Goal: Task Accomplishment & Management: Use online tool/utility

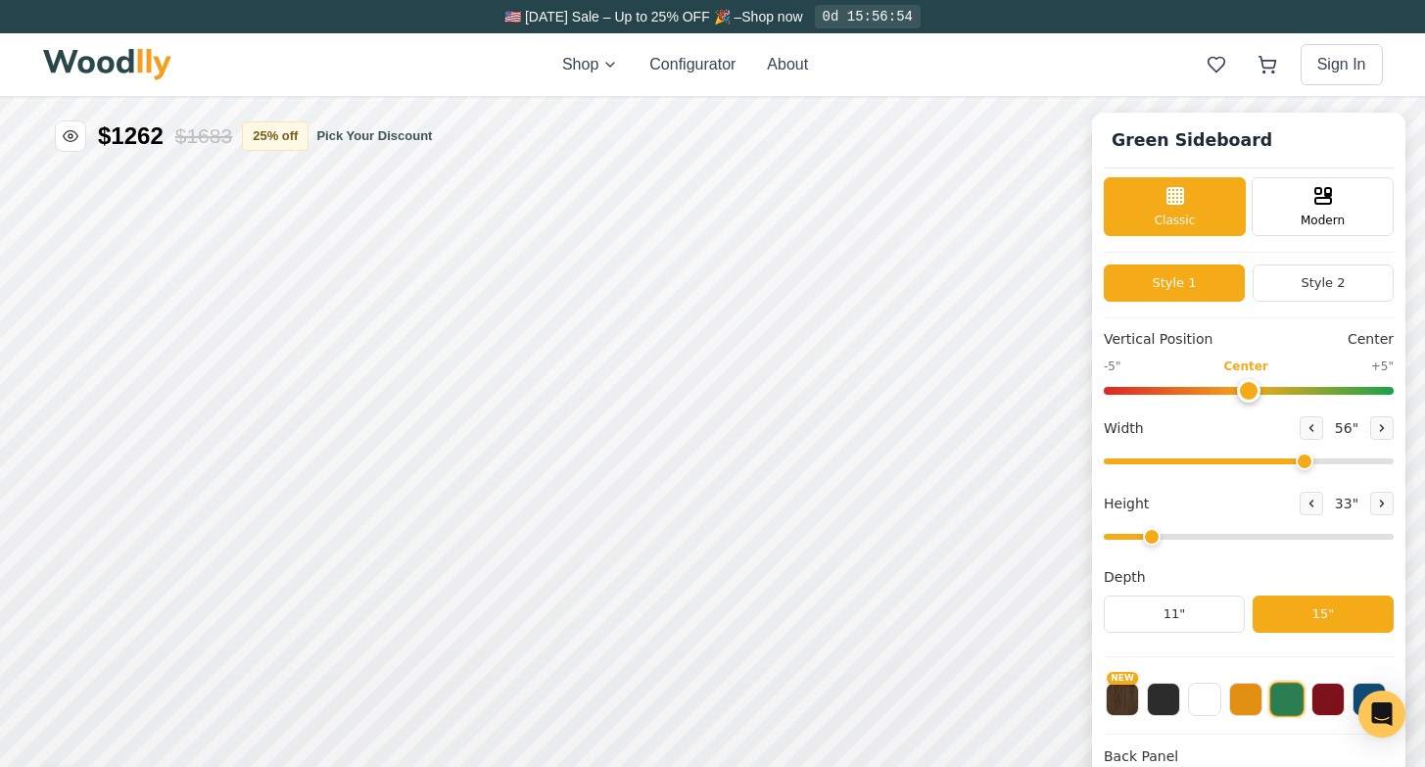
type input "56"
type input "2"
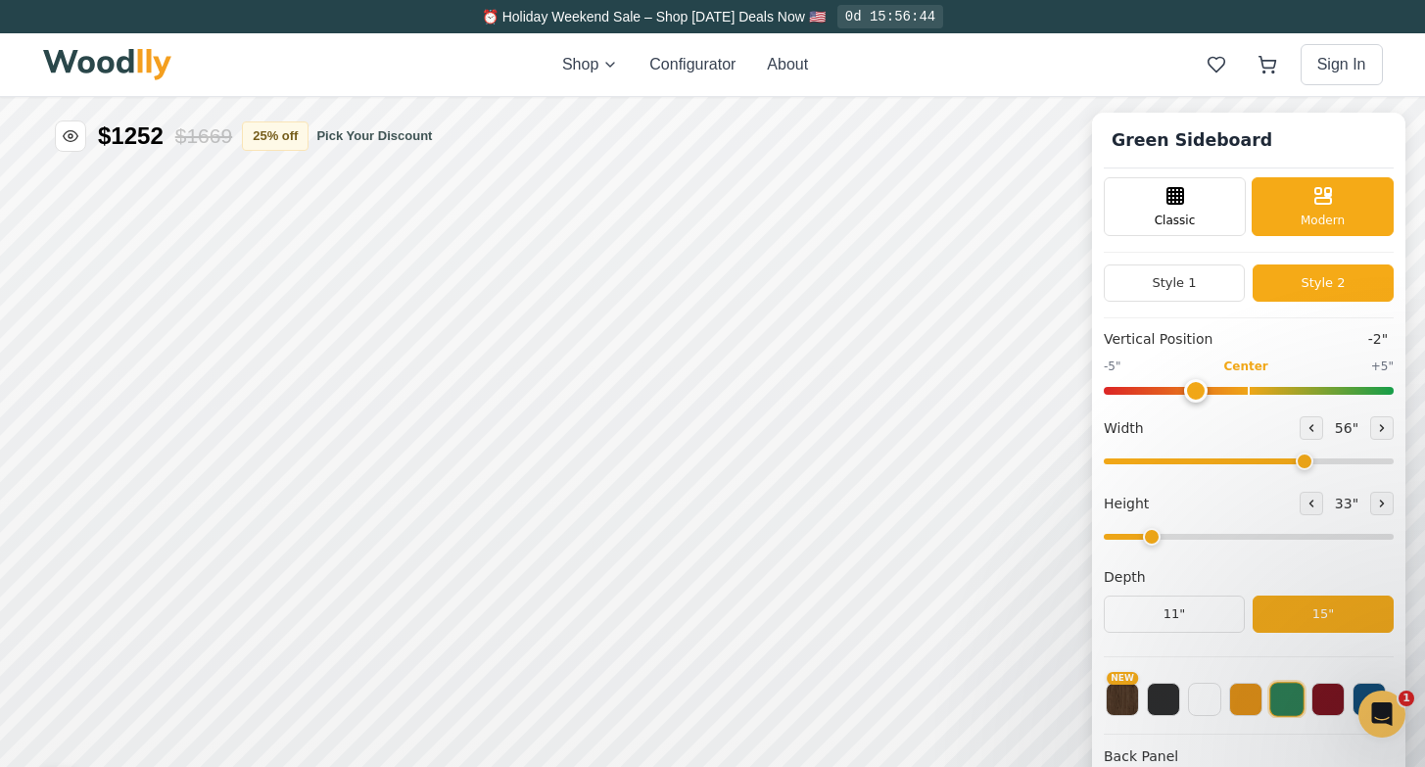
drag, startPoint x: 1160, startPoint y: 977, endPoint x: 1102, endPoint y: 985, distance: 58.3
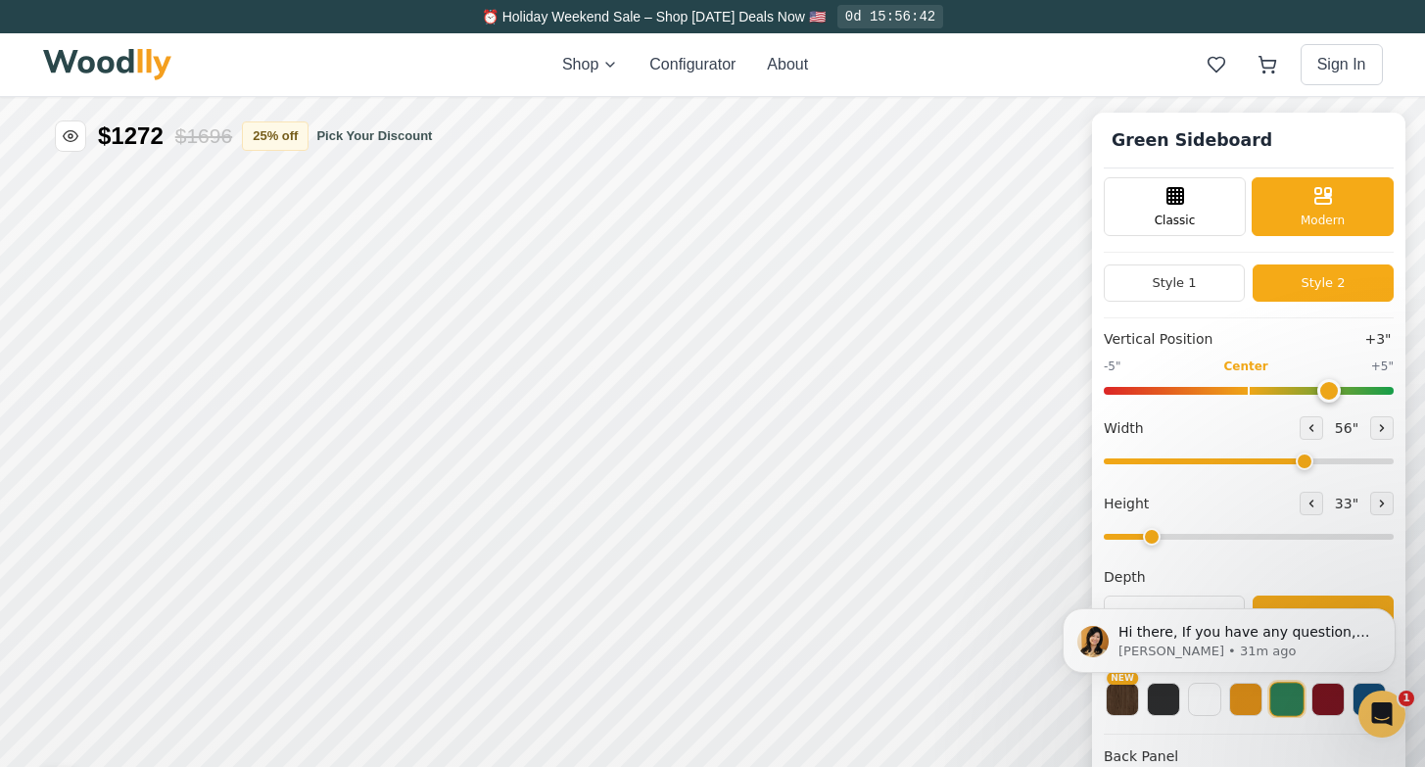
drag, startPoint x: 2707, startPoint y: 1080, endPoint x: 2838, endPoint y: 1089, distance: 131.5
type input "3"
click at [1301, 472] on input "range" at bounding box center [1208, 468] width 290 height 8
drag, startPoint x: 1272, startPoint y: 542, endPoint x: 1317, endPoint y: 543, distance: 45.0
type input "65"
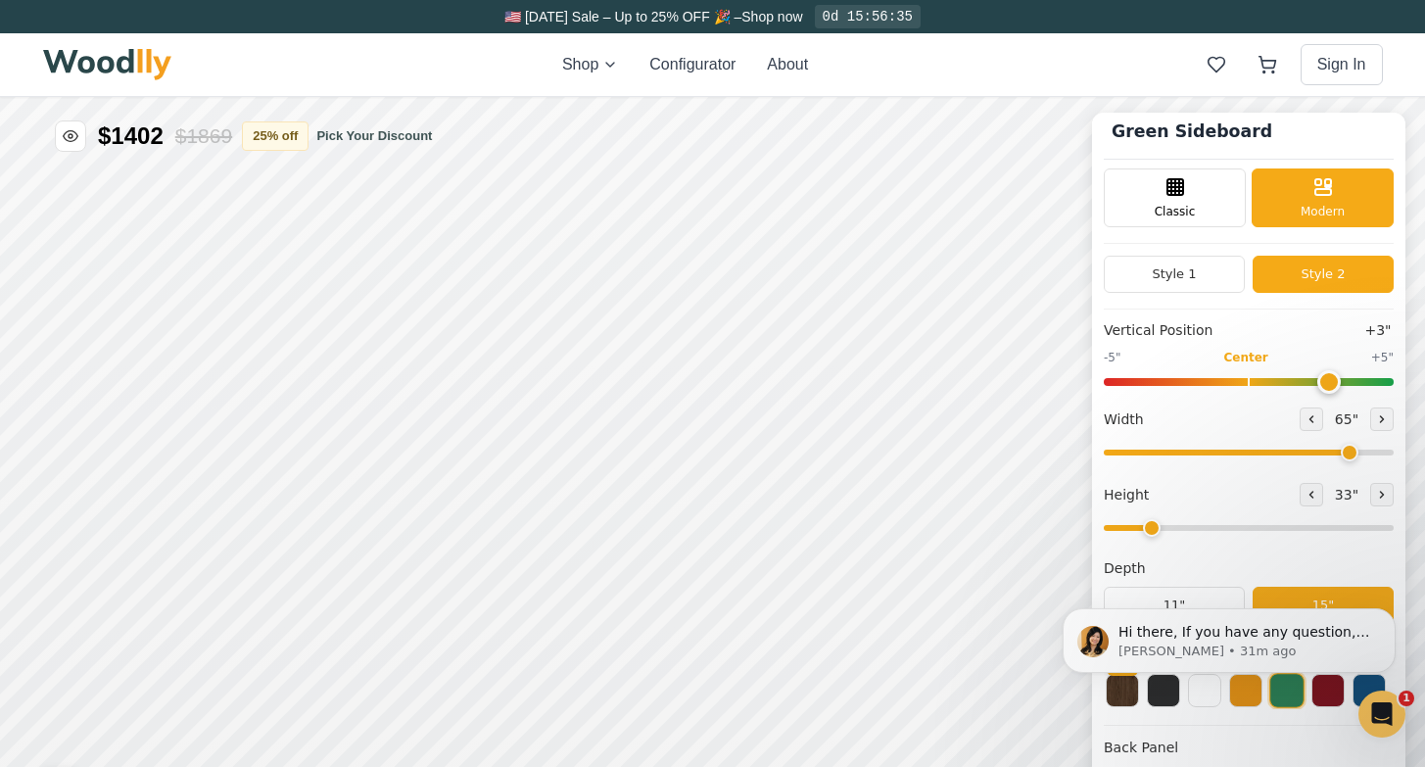
scroll to position [12, 0]
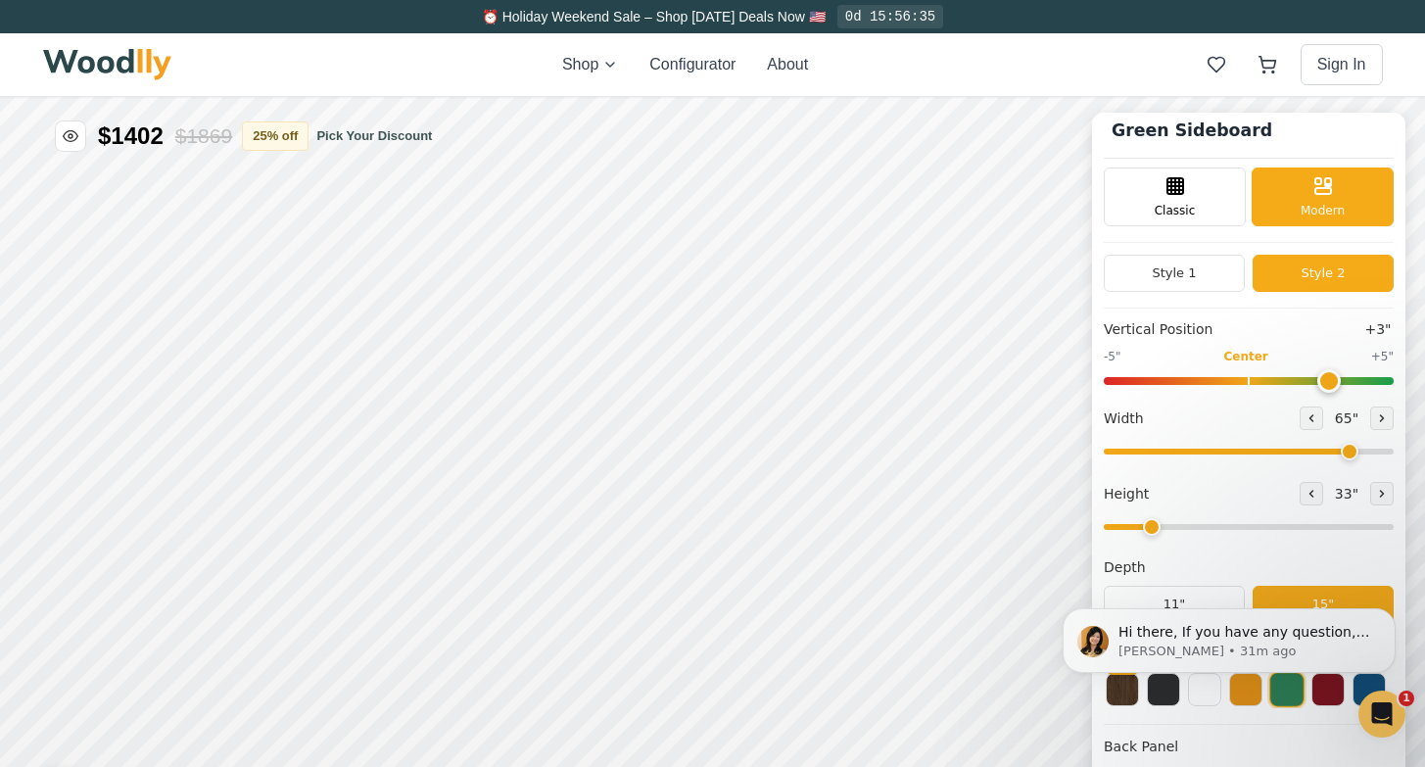
click at [1186, 592] on div "Hi there, If you have any question, we are right here for you. 😊 [PERSON_NAME] …" at bounding box center [1229, 550] width 360 height 245
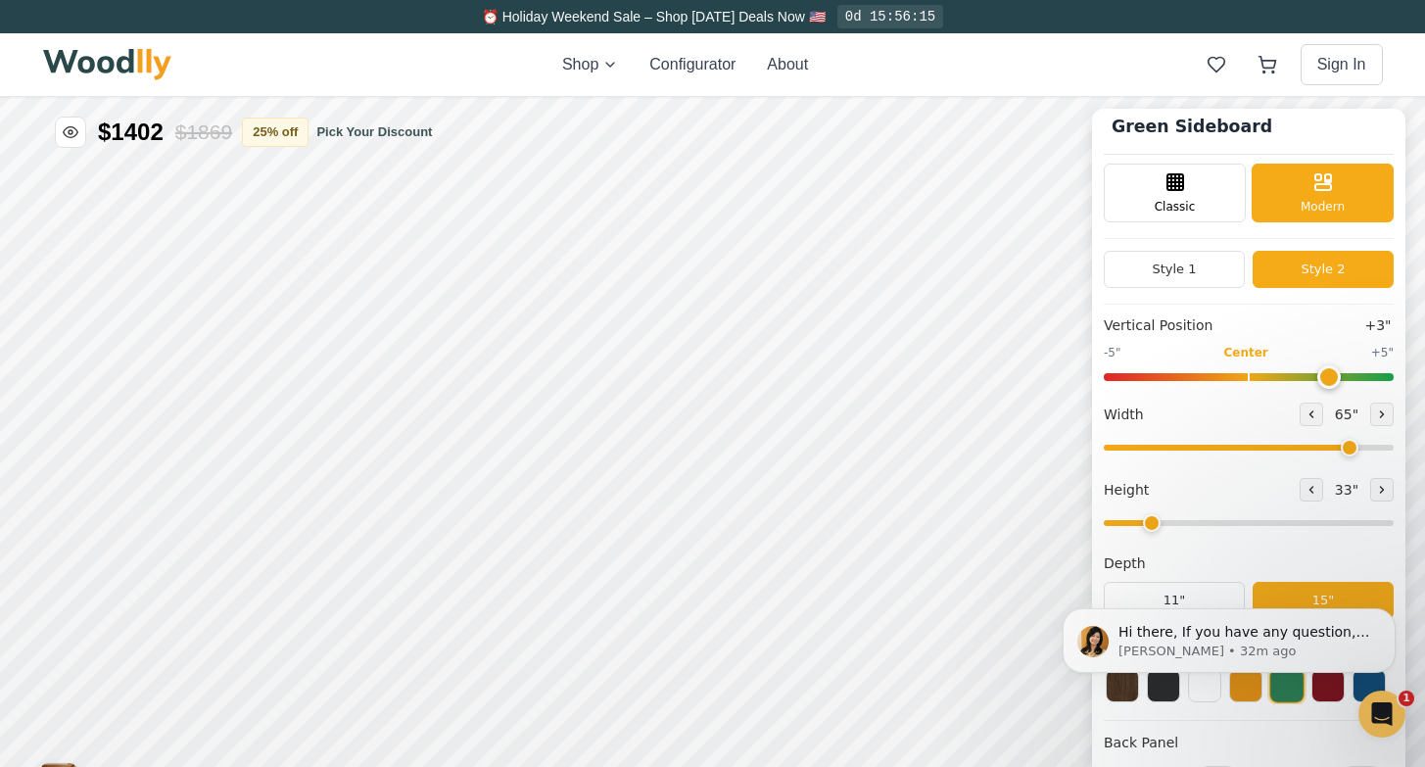
scroll to position [0, 0]
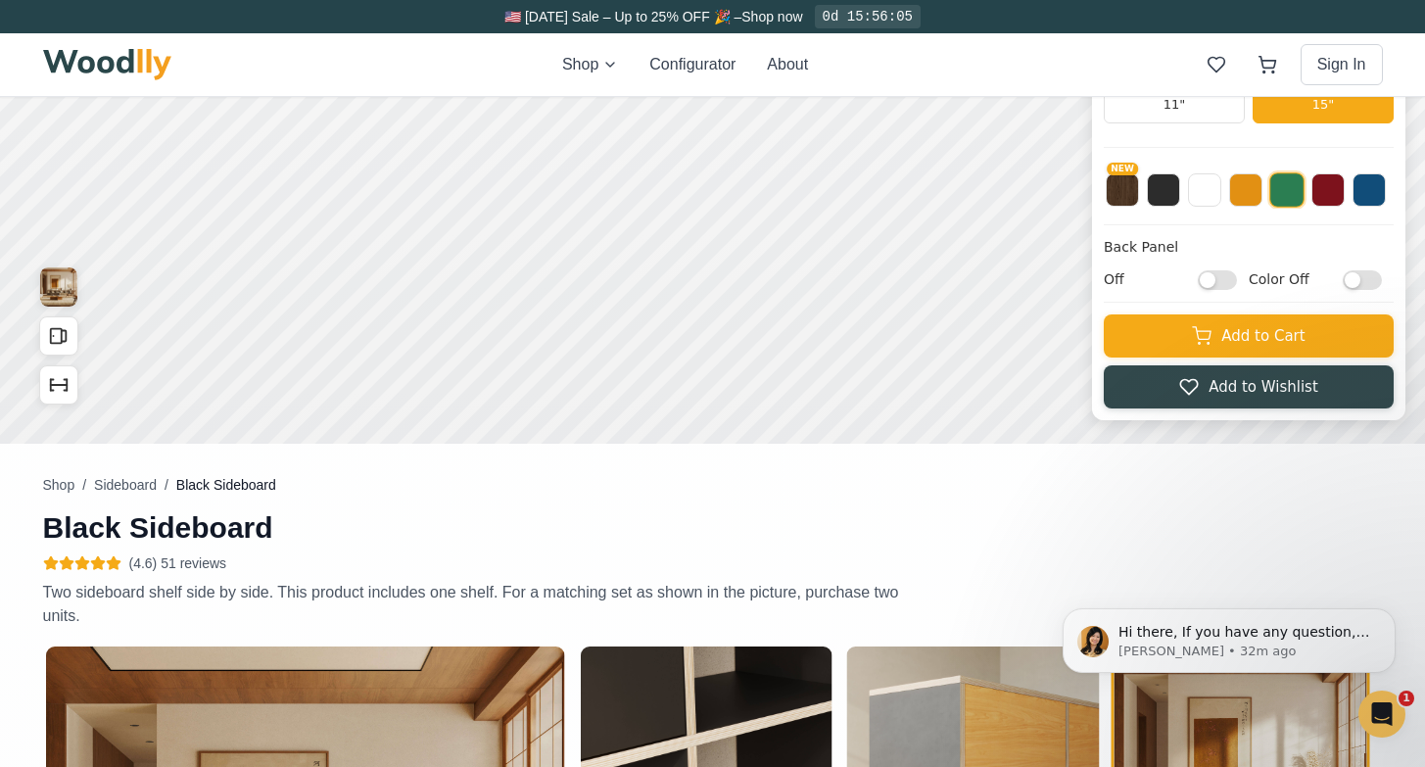
scroll to position [28, 0]
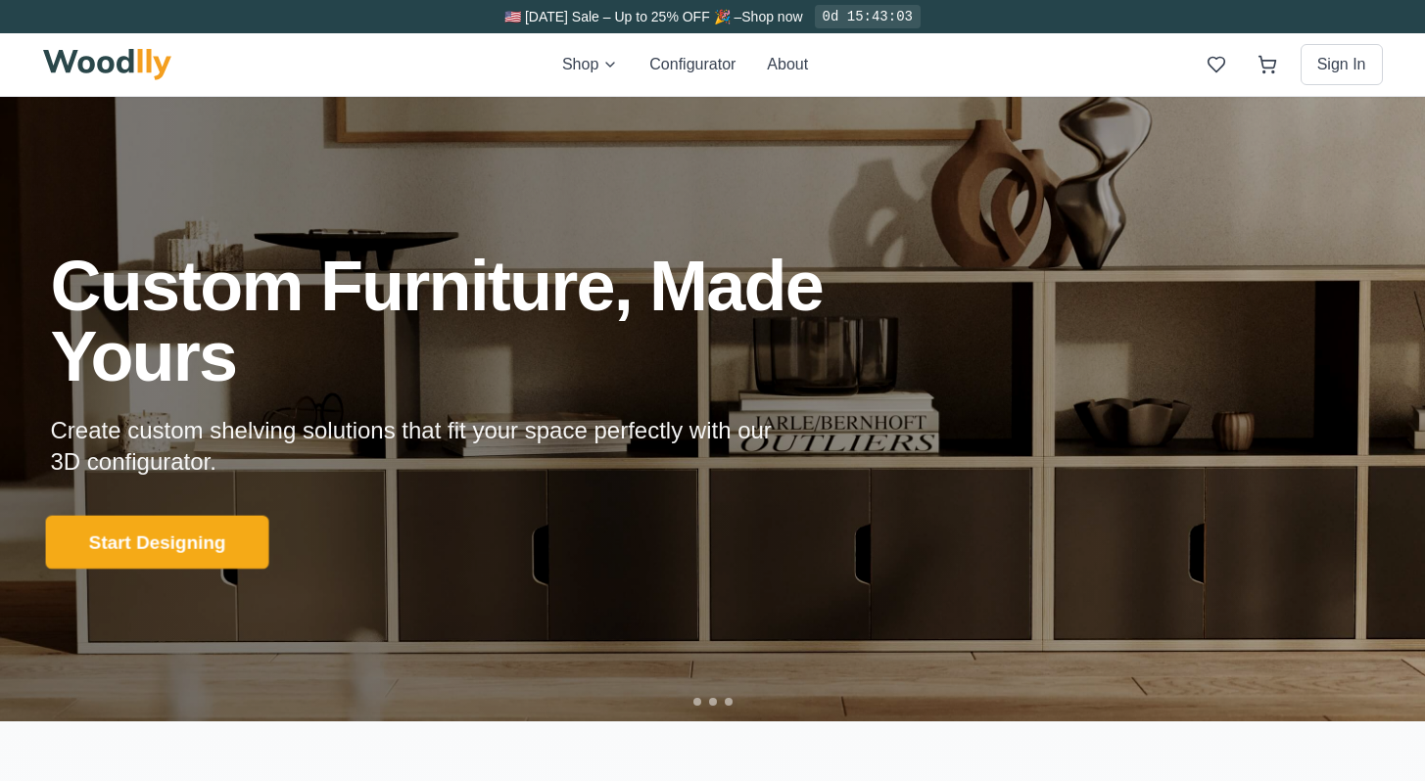
click at [117, 547] on button "Start Designing" at bounding box center [156, 543] width 223 height 54
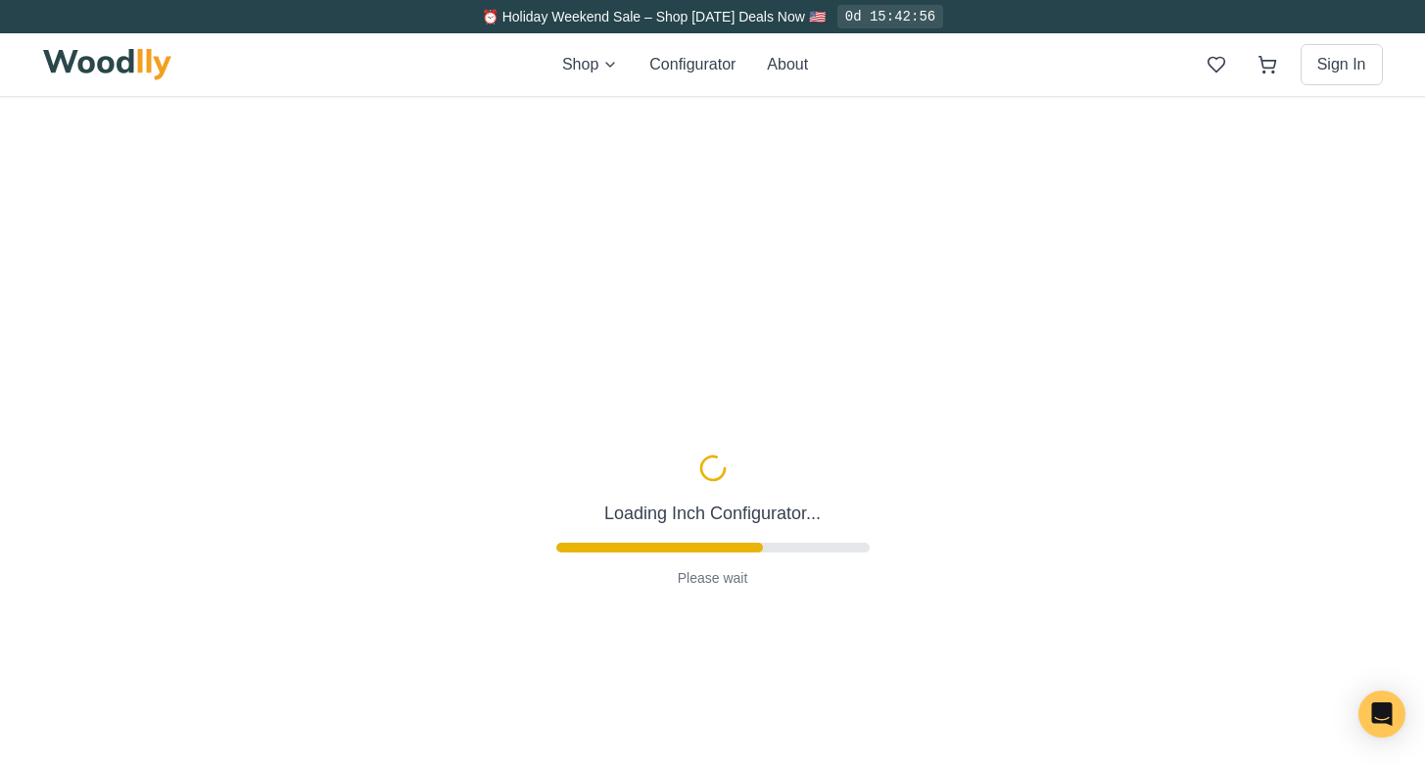
type input "56"
type input "2"
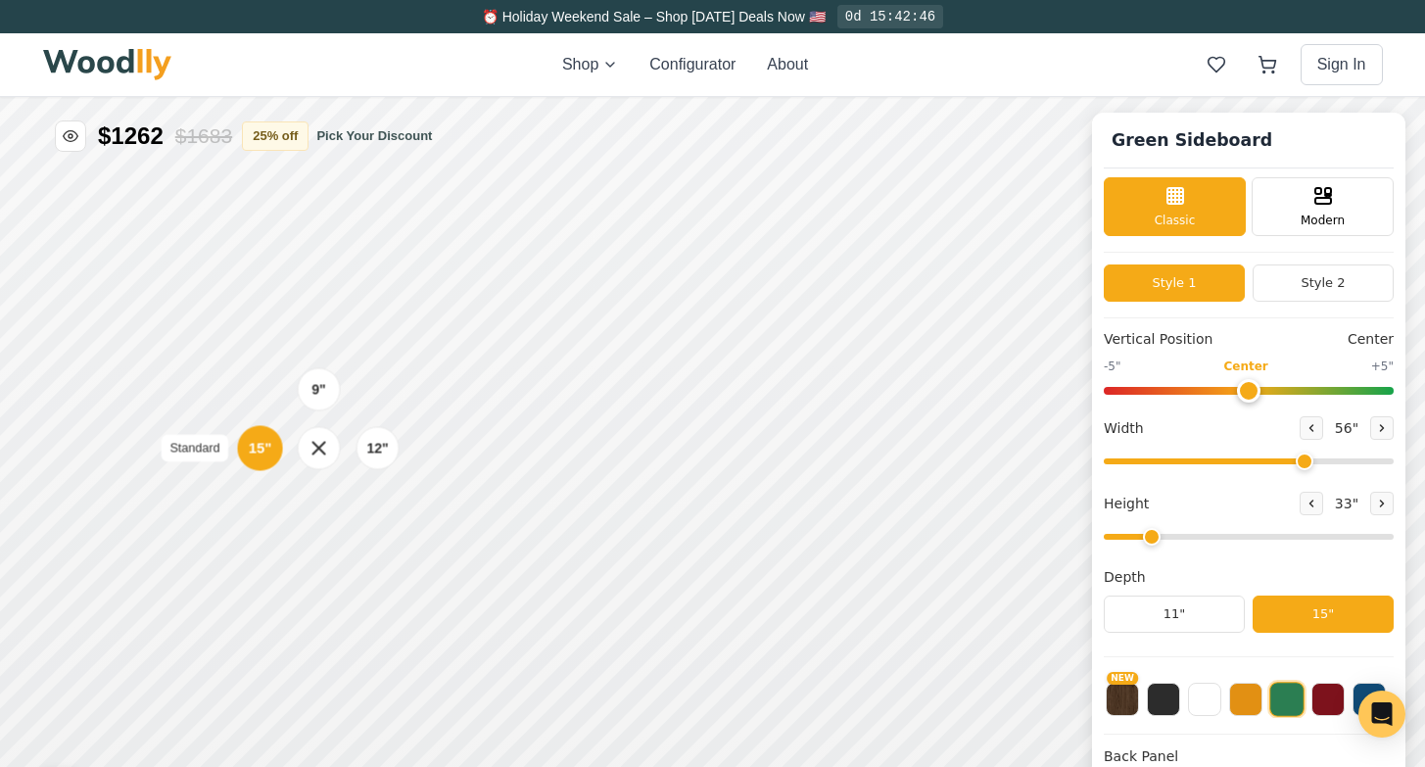
click at [263, 448] on div "15"" at bounding box center [260, 448] width 23 height 22
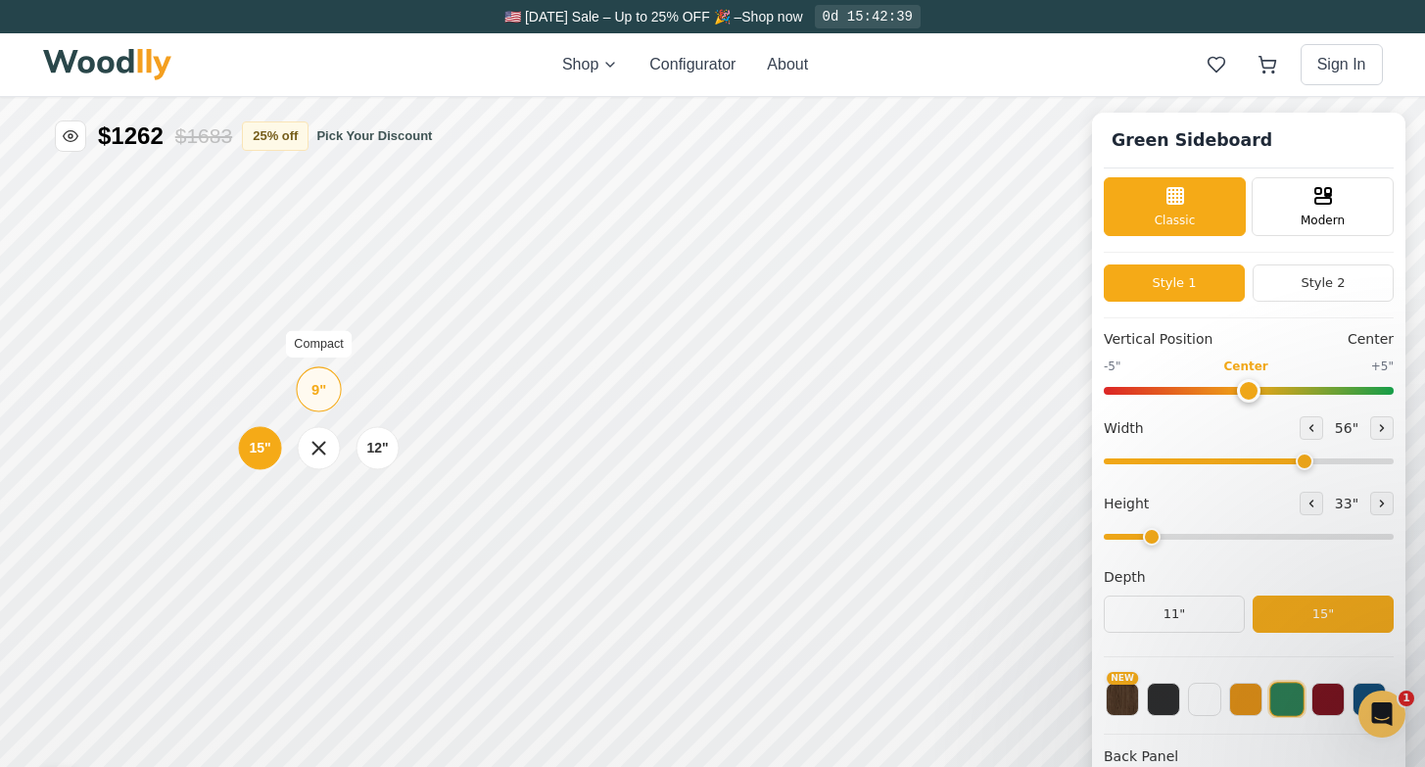
click at [319, 393] on div "9"" at bounding box center [318, 389] width 15 height 22
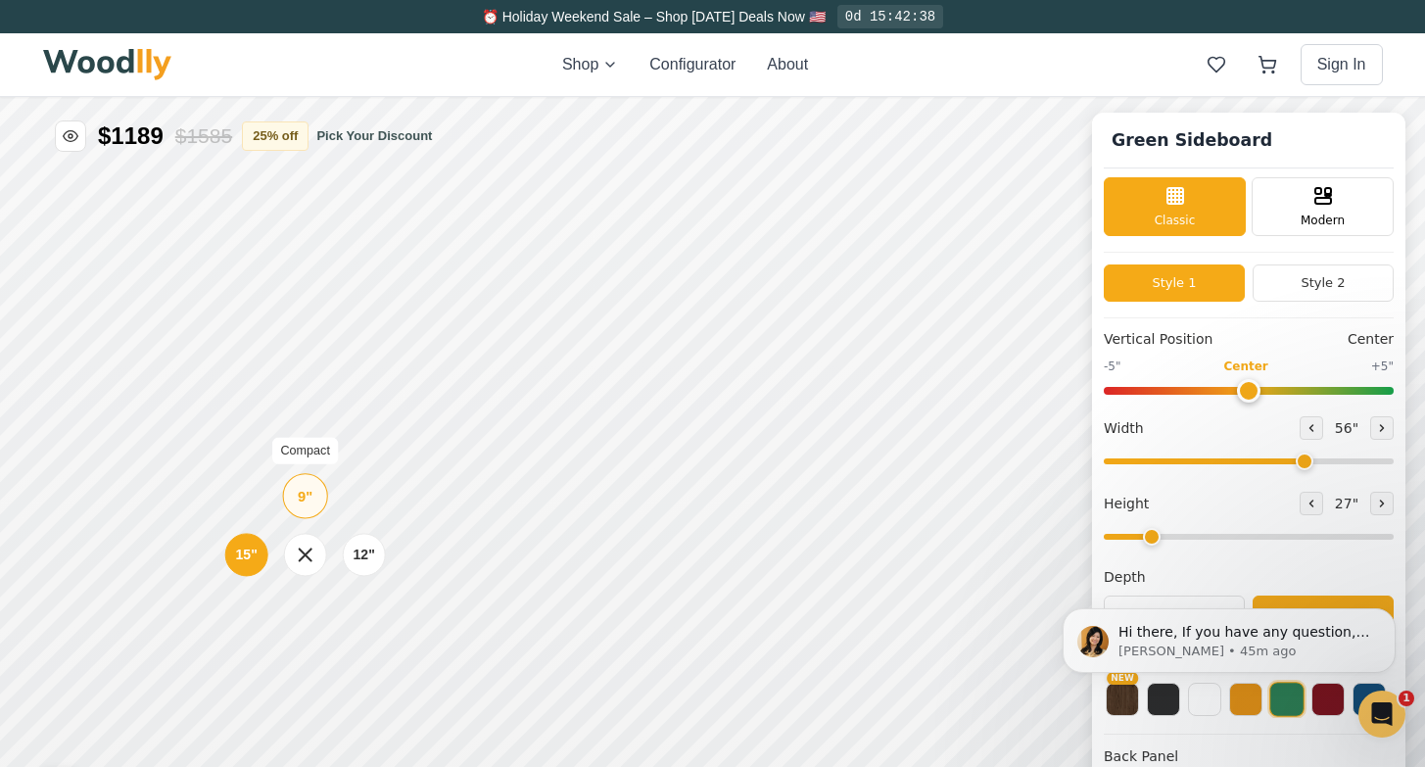
click at [307, 497] on div "9"" at bounding box center [305, 496] width 15 height 22
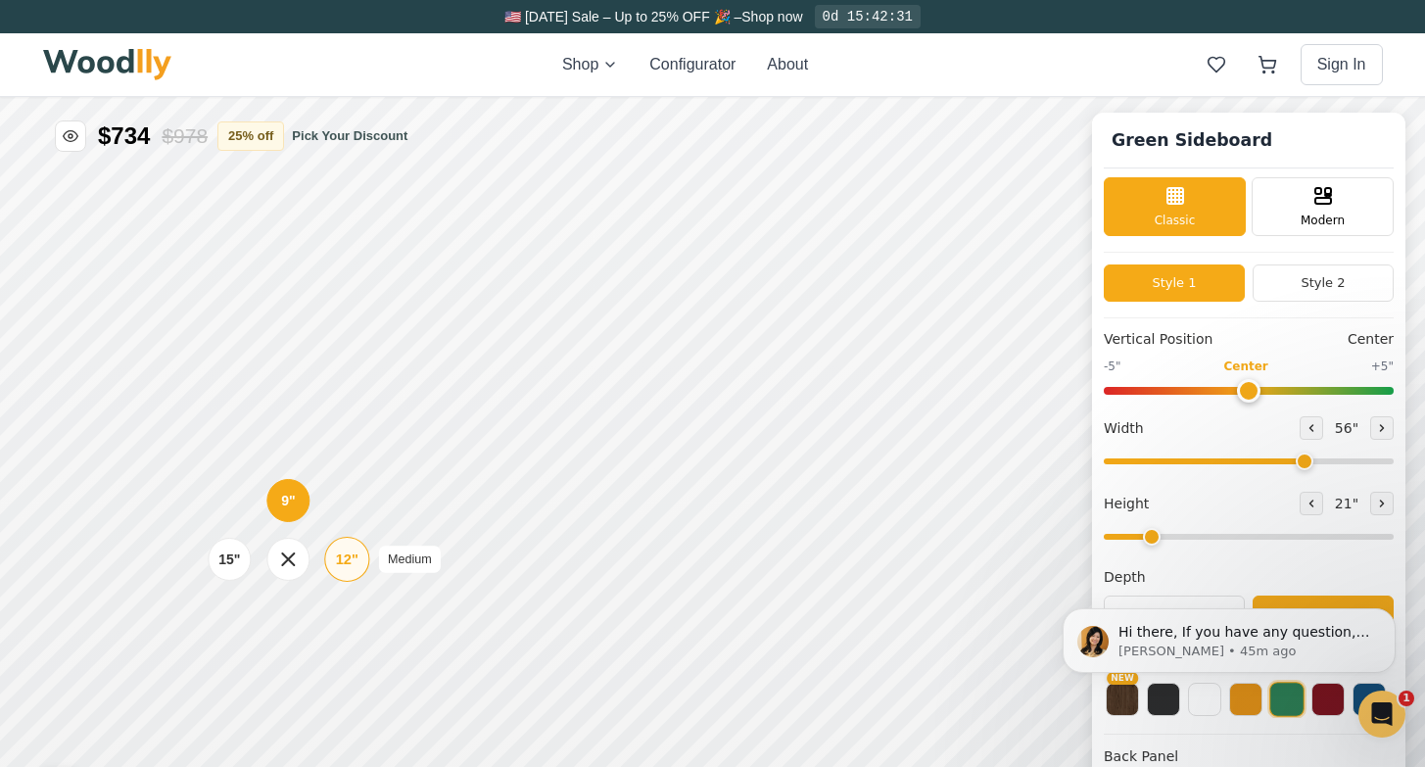
click at [338, 553] on div "12"" at bounding box center [347, 559] width 23 height 22
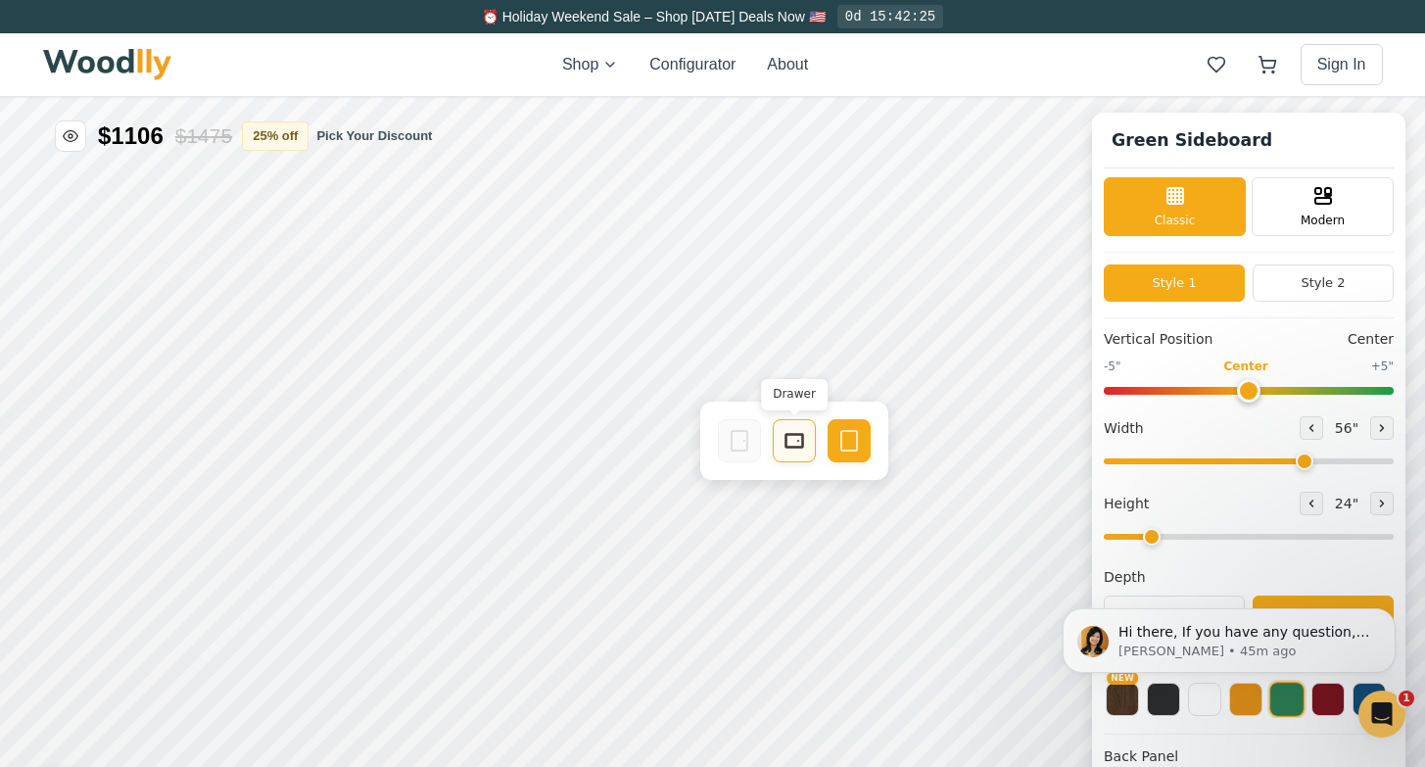
click at [791, 439] on icon at bounding box center [793, 440] width 23 height 23
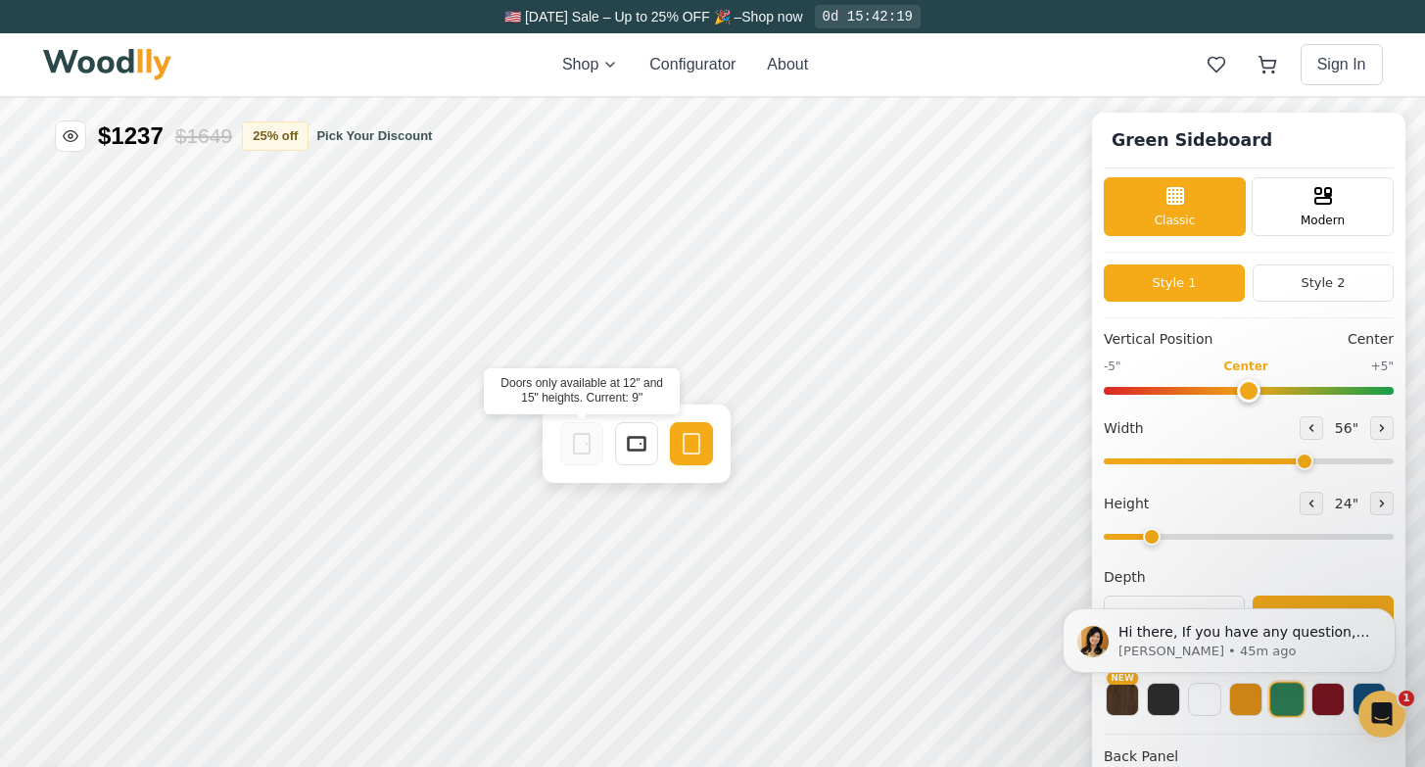
click at [591, 443] on icon at bounding box center [581, 443] width 23 height 23
click at [641, 447] on rect at bounding box center [637, 444] width 16 height 12
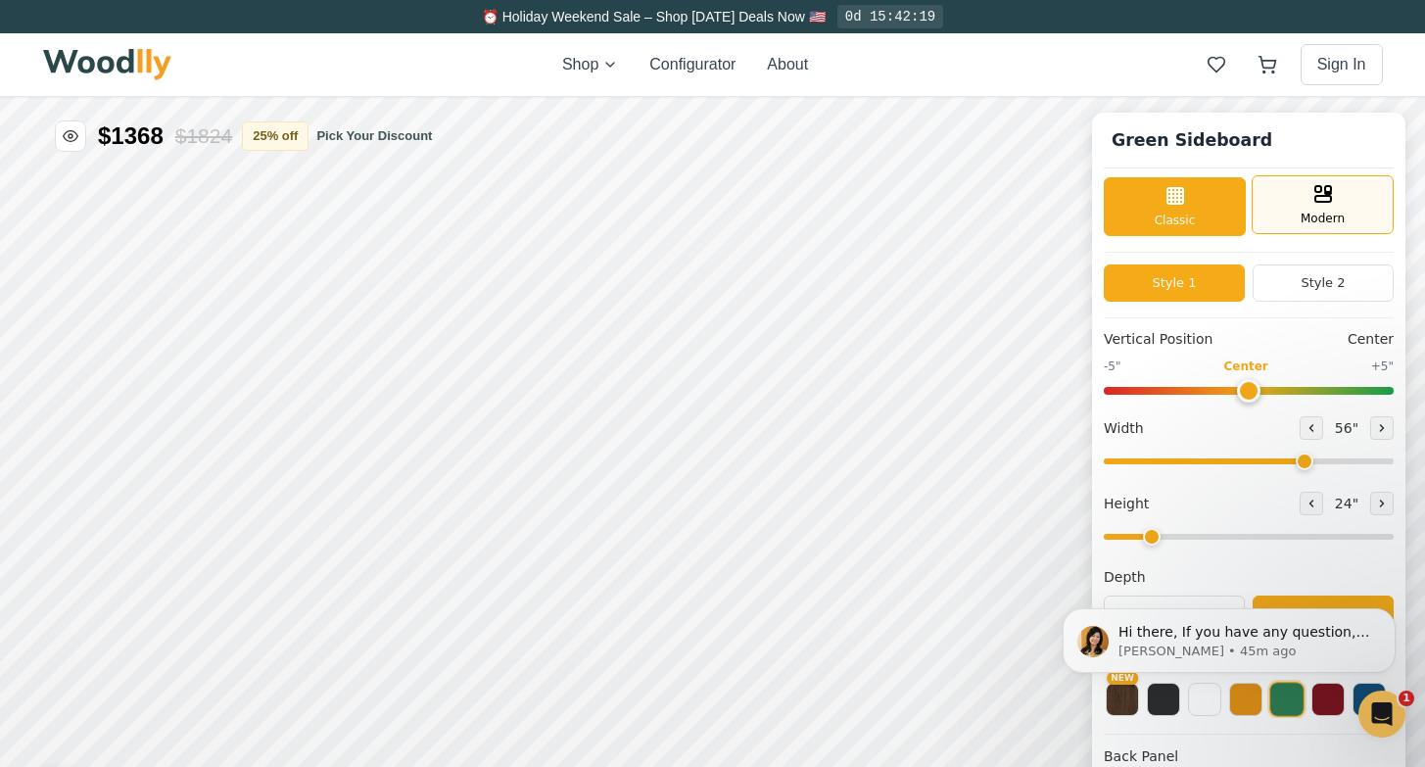
click at [1287, 211] on div "Modern" at bounding box center [1322, 204] width 142 height 59
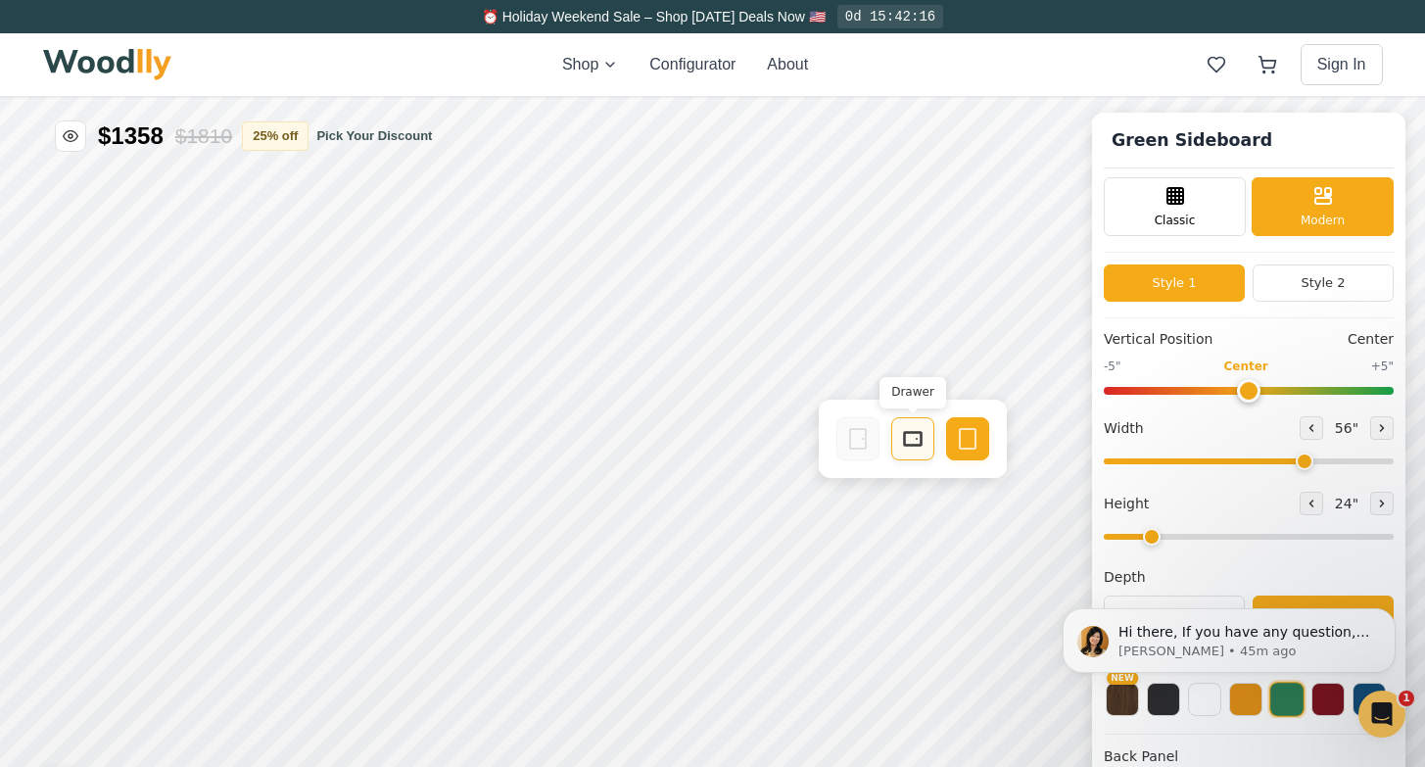
click at [901, 438] on icon at bounding box center [912, 438] width 23 height 23
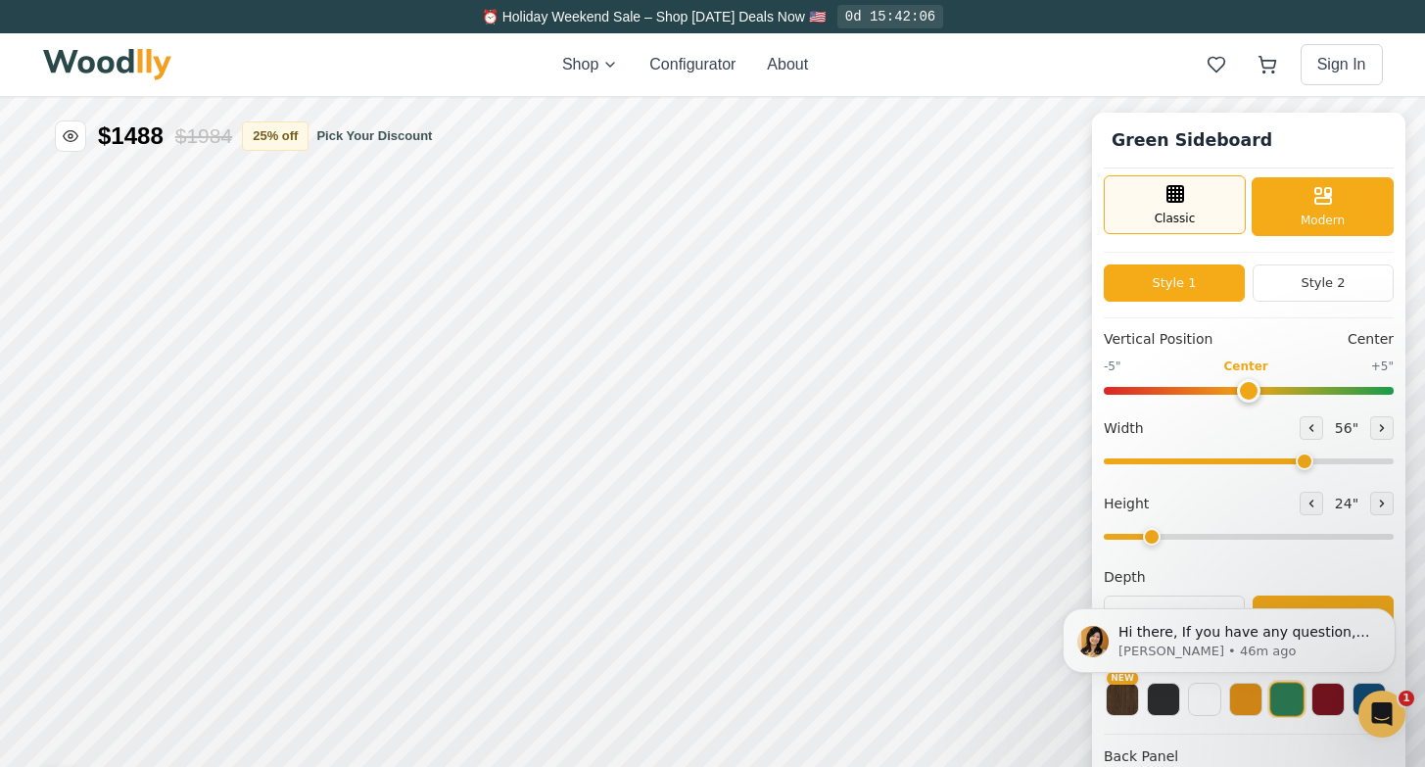
click at [1182, 211] on span "Classic" at bounding box center [1174, 219] width 41 height 18
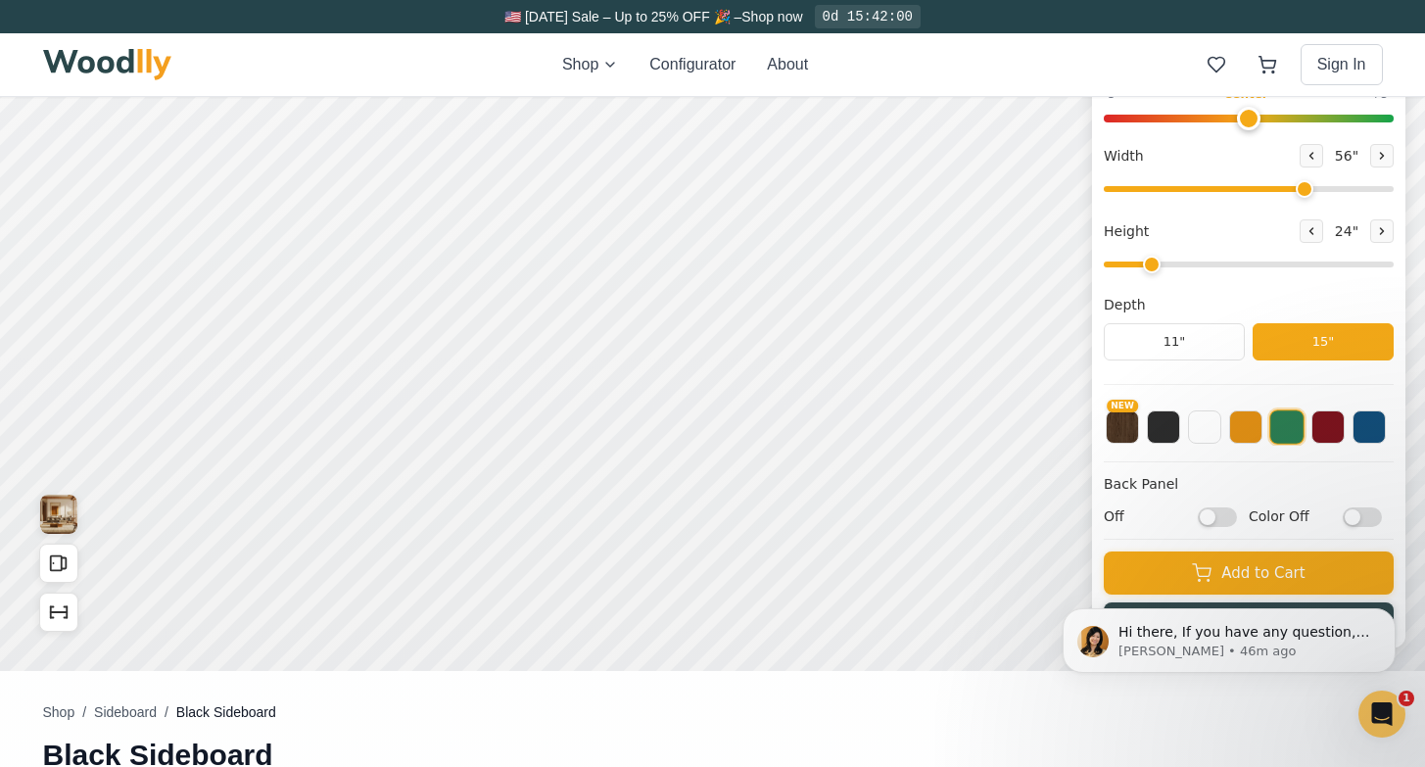
scroll to position [372, 0]
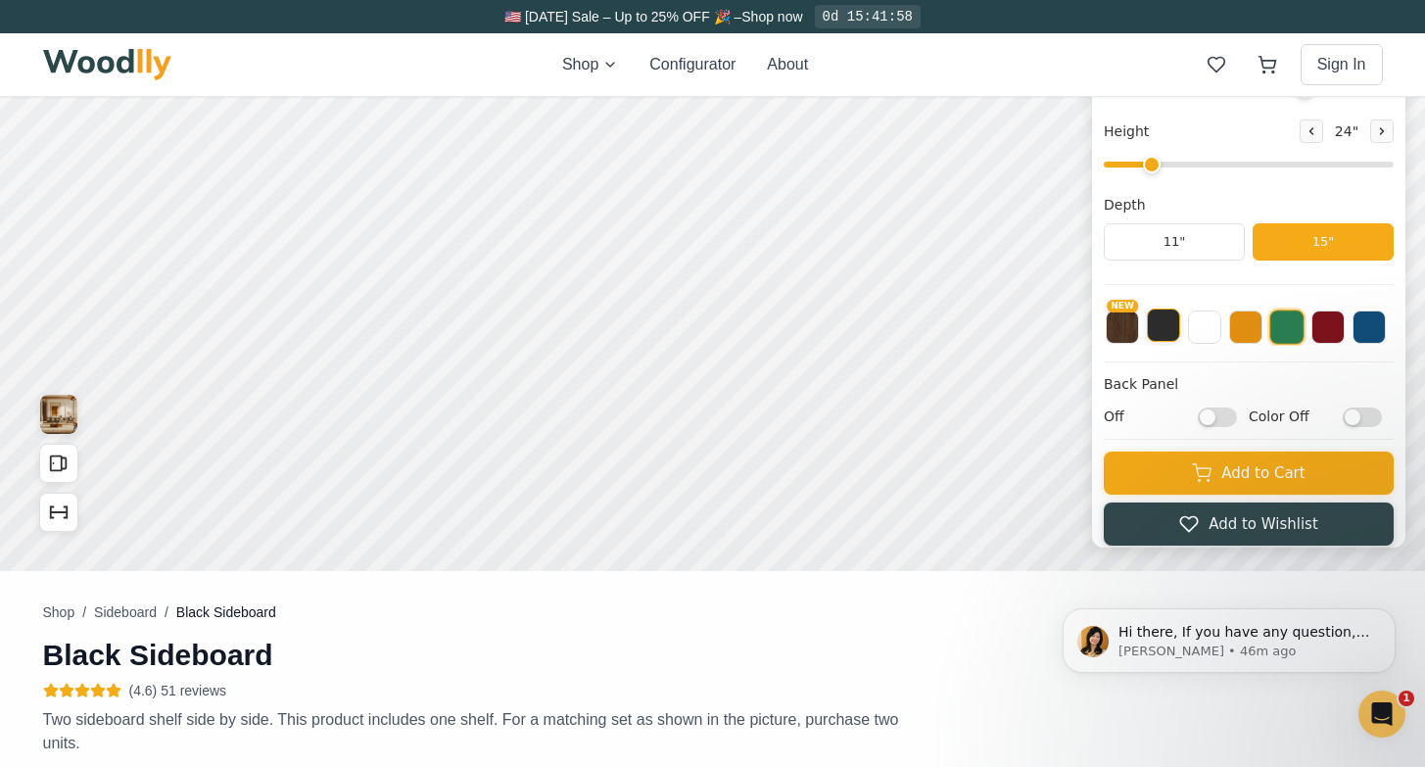
click at [1178, 324] on button at bounding box center [1163, 324] width 33 height 33
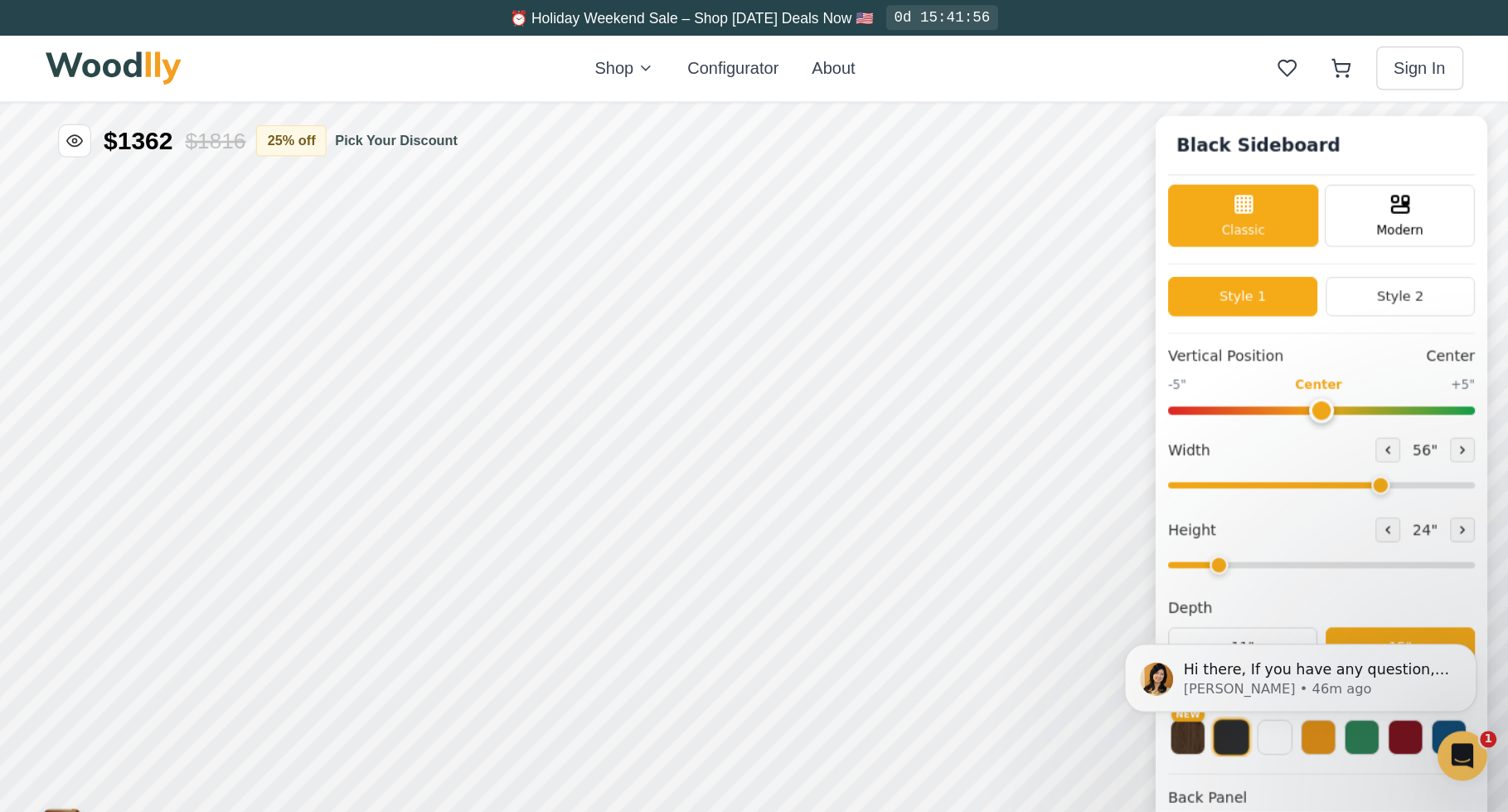
scroll to position [2, 0]
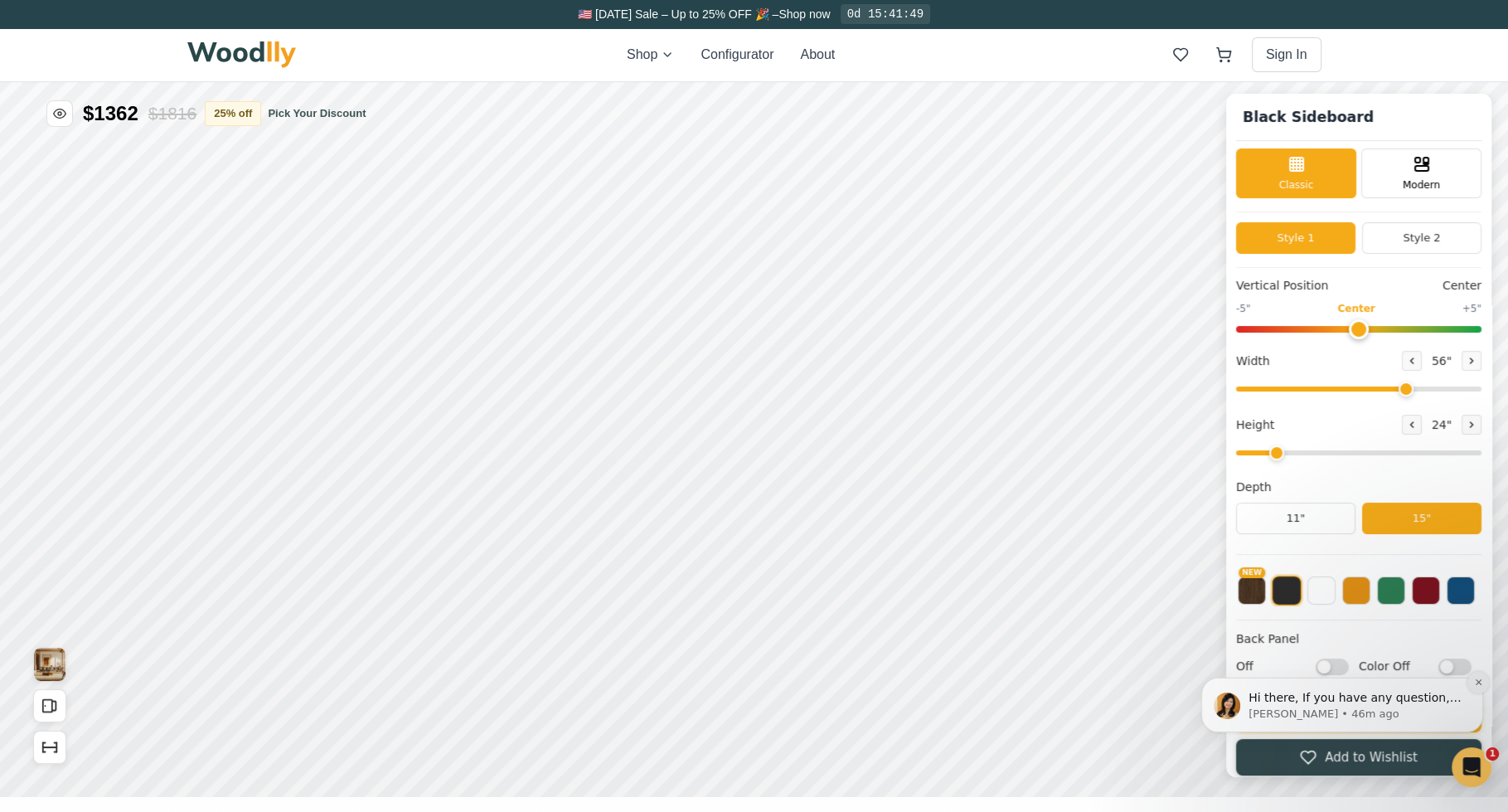
click at [1206, 660] on icon "Dismiss notification" at bounding box center [1478, 682] width 9 height 9
